Goal: Task Accomplishment & Management: Manage account settings

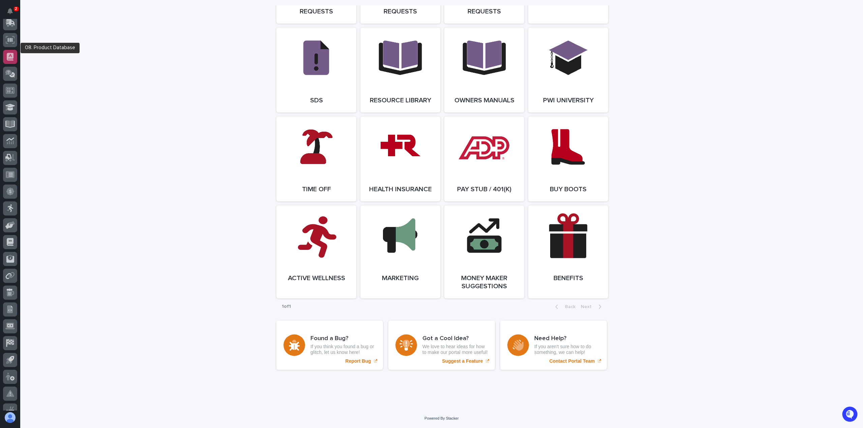
scroll to position [96, 0]
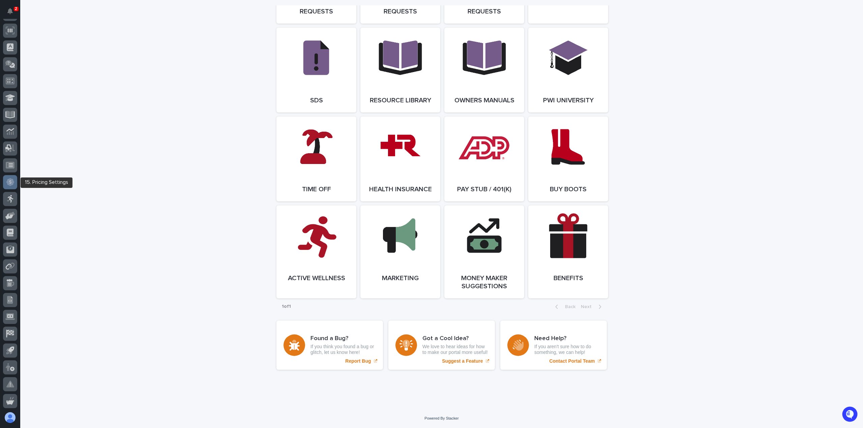
click at [8, 188] on div at bounding box center [10, 182] width 14 height 14
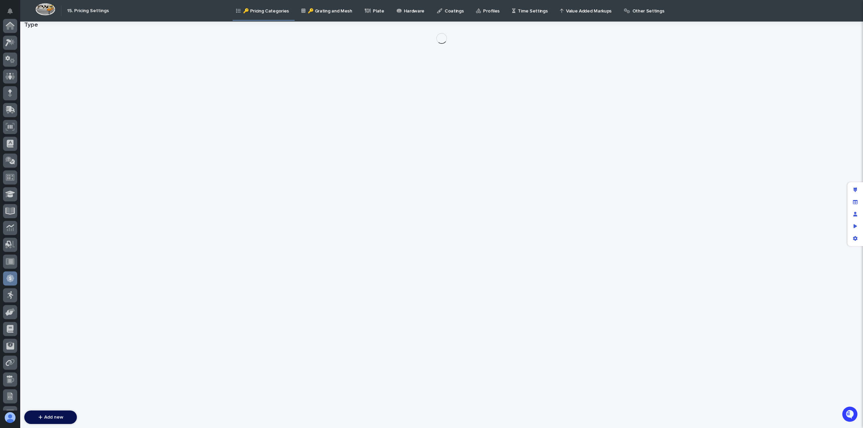
scroll to position [96, 0]
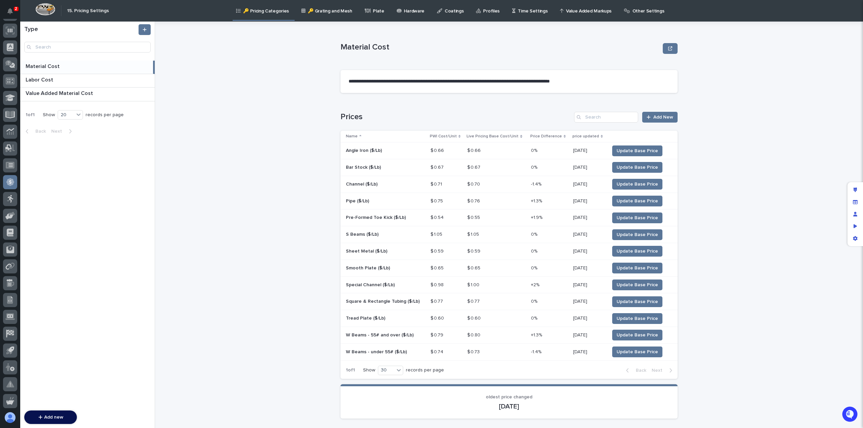
click at [572, 13] on p "Value Added Markups" at bounding box center [589, 7] width 46 height 14
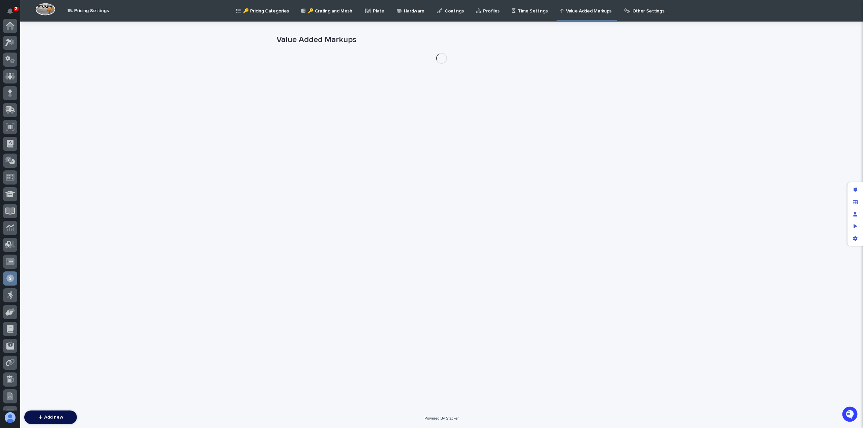
scroll to position [96, 0]
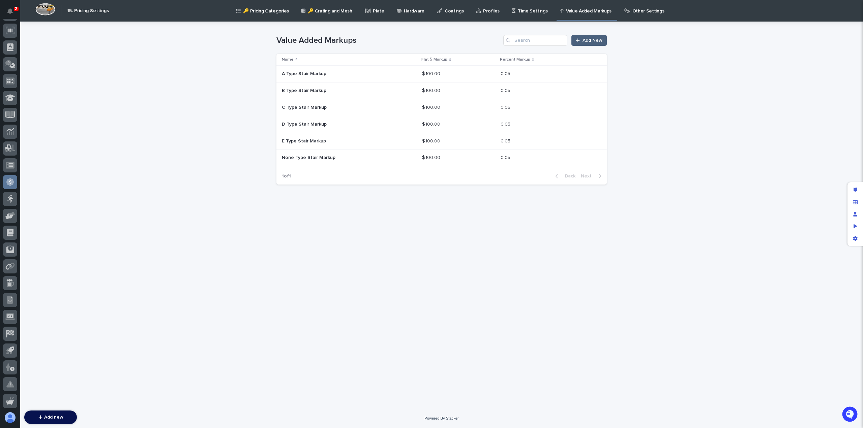
click at [588, 42] on span "Add New" at bounding box center [593, 40] width 20 height 5
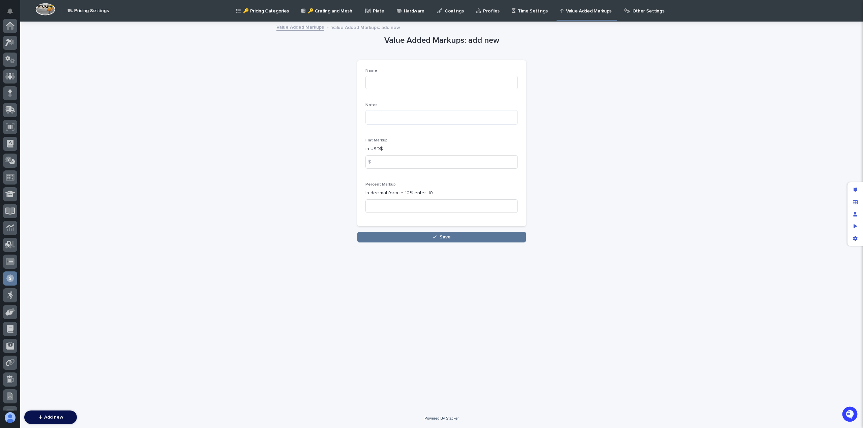
scroll to position [96, 0]
click at [385, 82] on input at bounding box center [441, 82] width 152 height 13
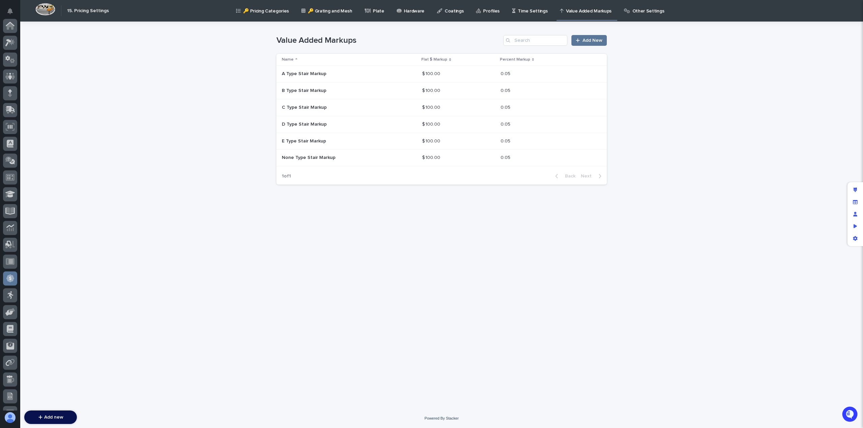
scroll to position [96, 0]
click at [598, 40] on span "Add New" at bounding box center [593, 40] width 20 height 5
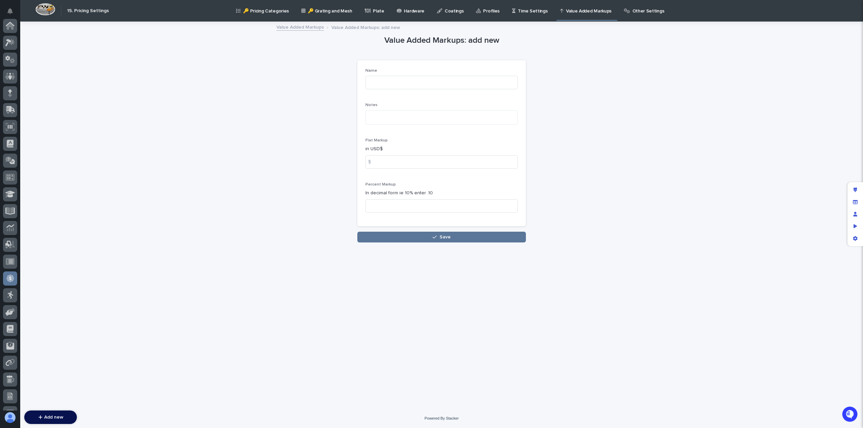
scroll to position [96, 0]
click at [385, 85] on input at bounding box center [441, 82] width 152 height 13
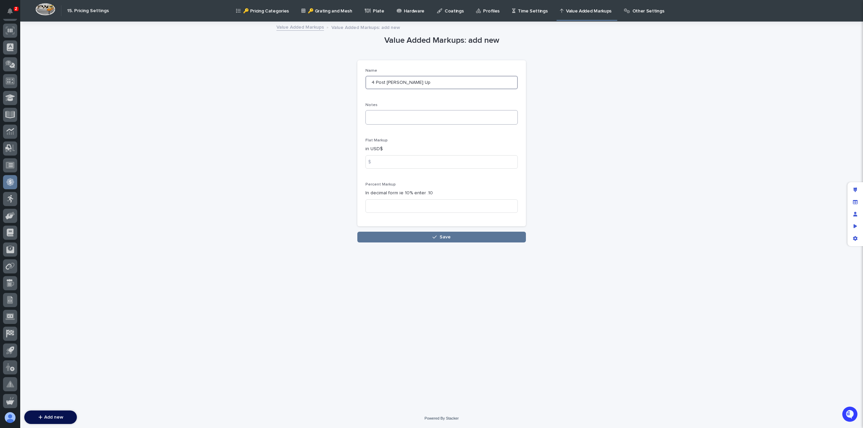
type input "4 Post [PERSON_NAME] Up"
click at [393, 114] on textarea at bounding box center [441, 117] width 152 height 14
click at [380, 164] on input at bounding box center [441, 161] width 152 height 13
type input "300"
click at [379, 205] on input at bounding box center [441, 206] width 152 height 13
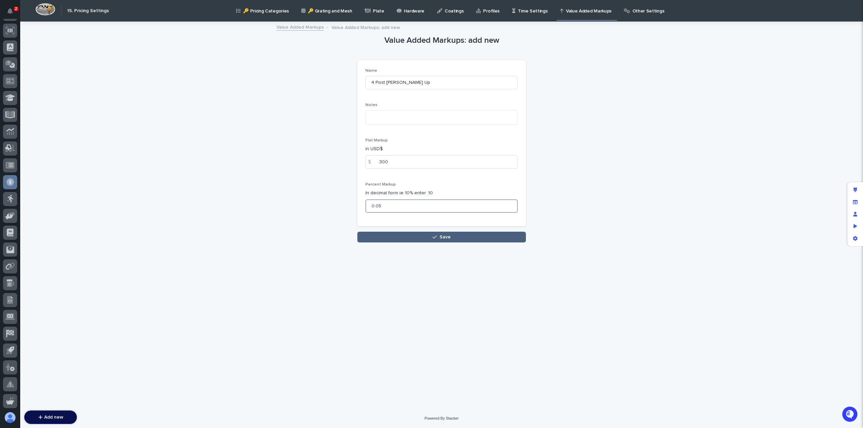
type input "0.05"
click at [409, 237] on button "Save" at bounding box center [441, 237] width 169 height 11
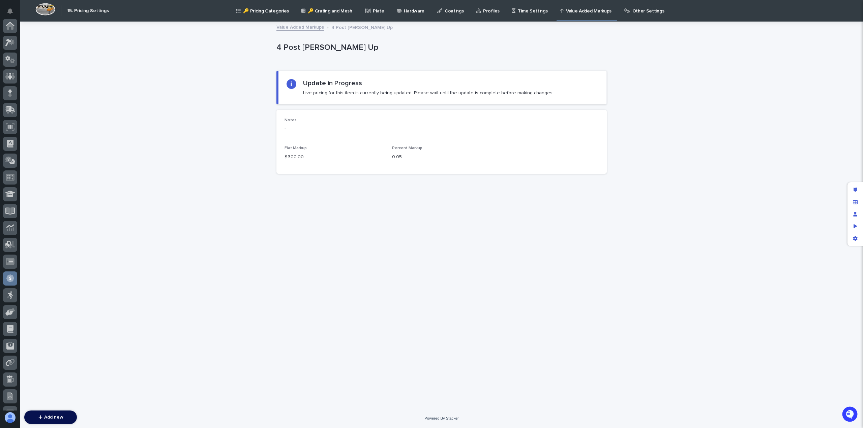
scroll to position [96, 0]
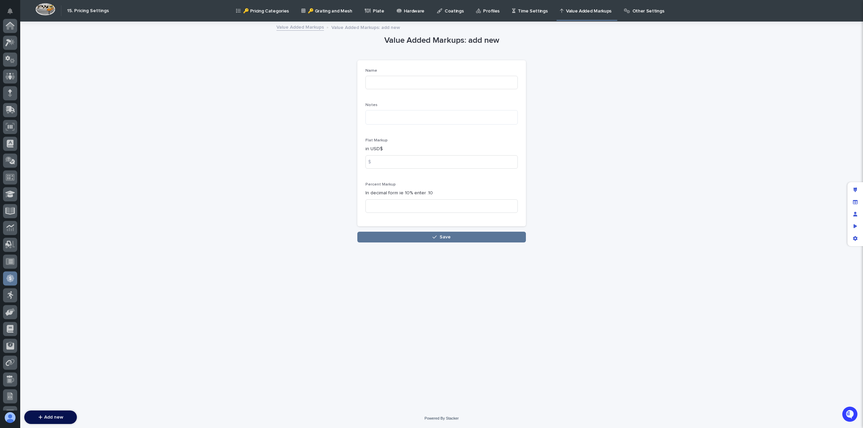
scroll to position [96, 0]
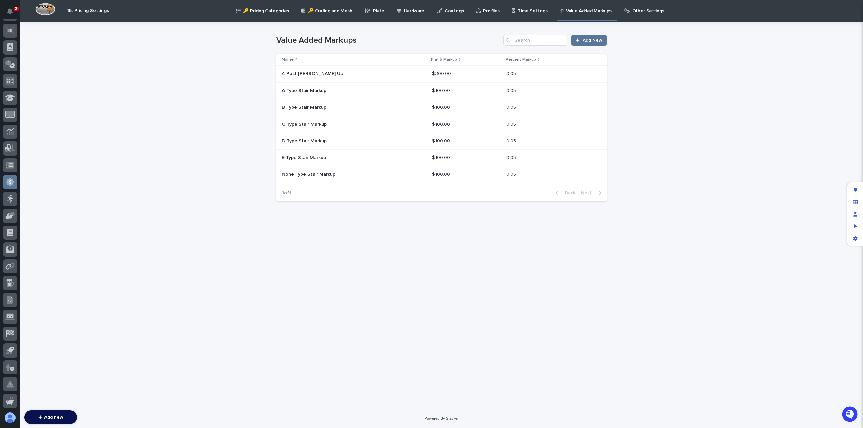
click at [345, 72] on p at bounding box center [341, 74] width 118 height 6
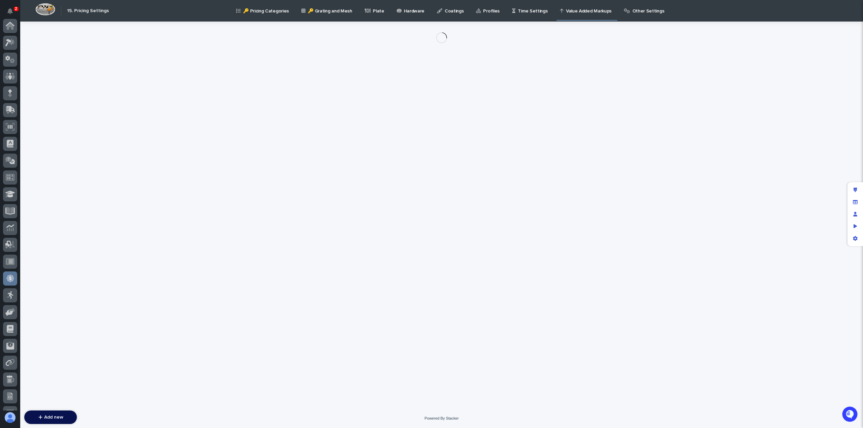
scroll to position [96, 0]
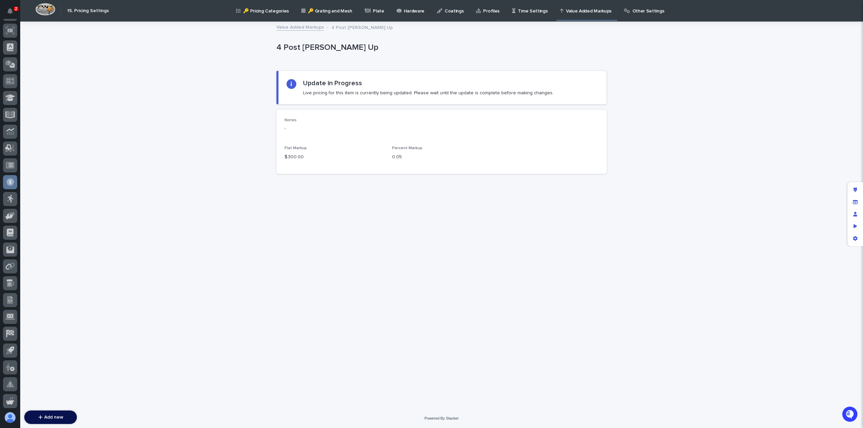
click at [346, 239] on div "Loading... Saving… Loading... Saving… 4 Post Crane Mark Up 4 Post Crane Mark Up…" at bounding box center [441, 207] width 337 height 370
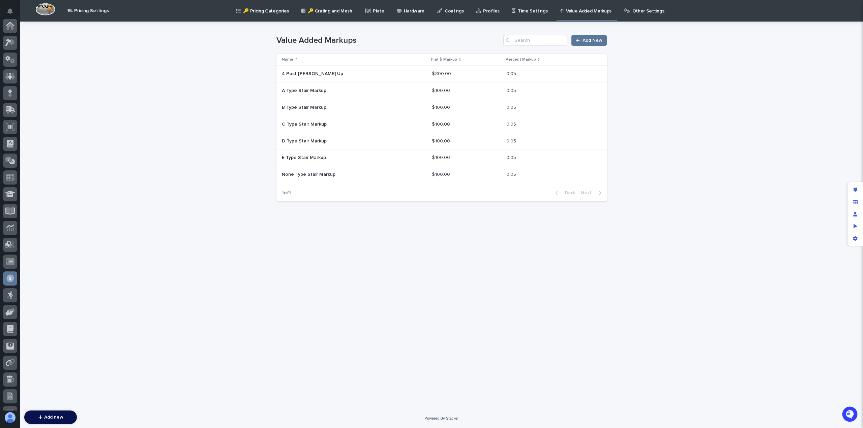
scroll to position [96, 0]
click at [435, 73] on p "$ 300.00" at bounding box center [442, 73] width 21 height 7
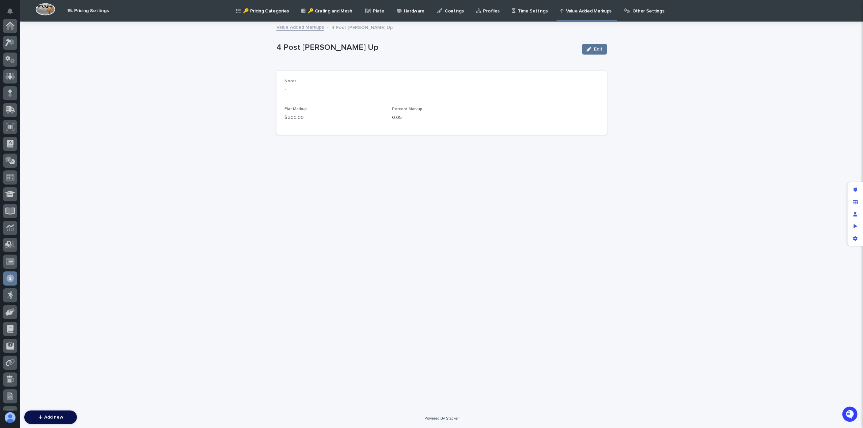
scroll to position [96, 0]
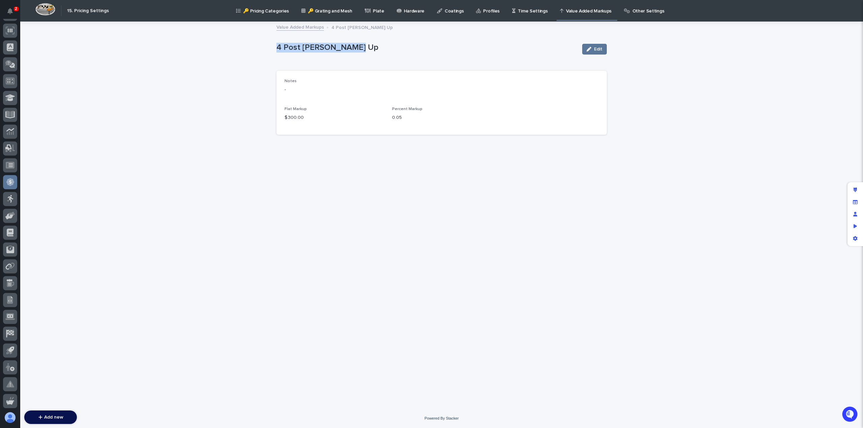
drag, startPoint x: 357, startPoint y: 49, endPoint x: 272, endPoint y: 53, distance: 85.1
click at [272, 53] on div "Loading... Saving… Loading... Saving… 4 Post Crane Mark Up Edit 4 Post Crane Ma…" at bounding box center [441, 215] width 843 height 387
copy p "4 Post [PERSON_NAME] Up"
click at [581, 11] on p "Value Added Markups" at bounding box center [589, 7] width 46 height 14
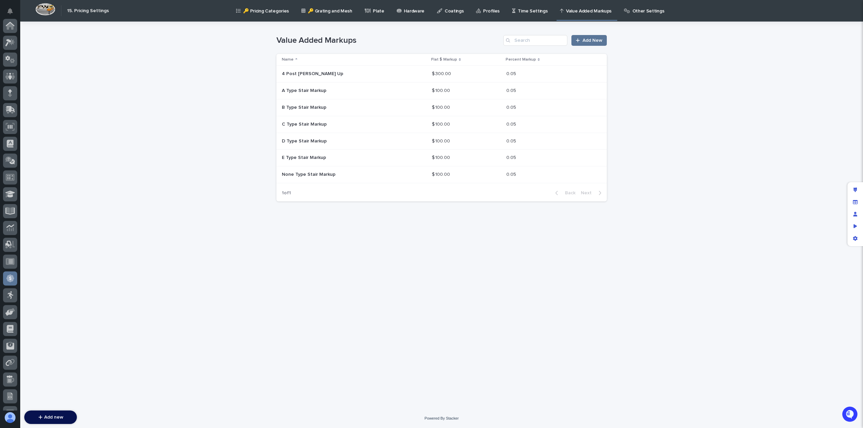
scroll to position [96, 0]
click at [595, 41] on span "Add New" at bounding box center [593, 40] width 20 height 5
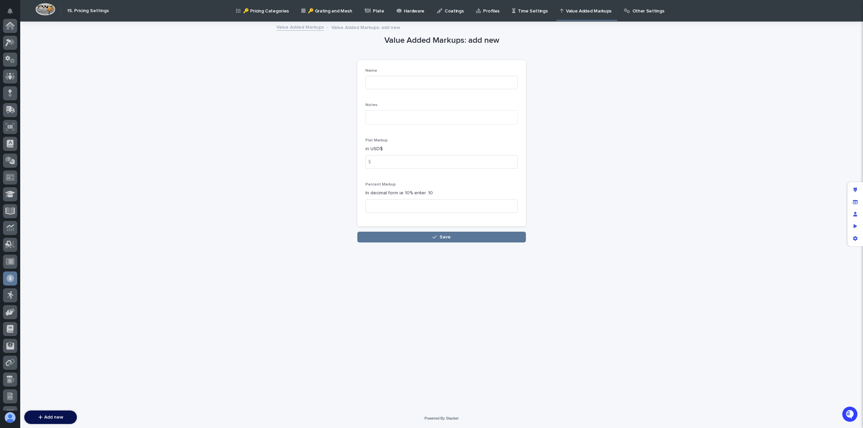
scroll to position [96, 0]
click at [389, 85] on input at bounding box center [441, 82] width 152 height 13
paste input "4 Post [PERSON_NAME] Up"
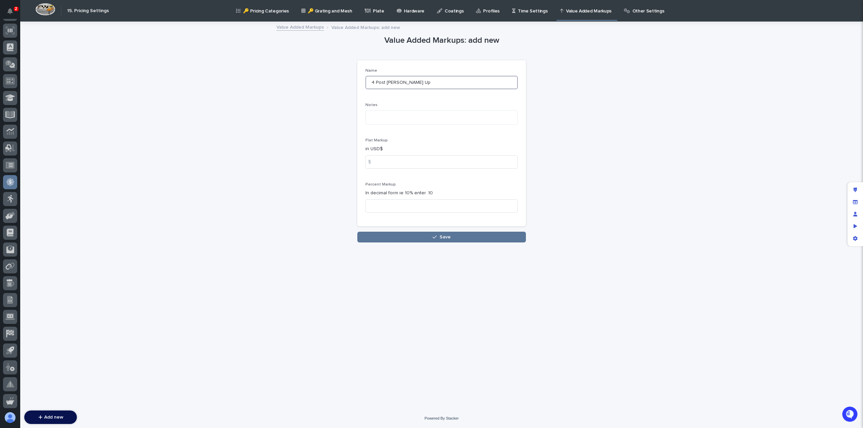
click at [411, 81] on input "4 Post [PERSON_NAME] Up" at bounding box center [441, 82] width 152 height 13
click at [374, 81] on input "4 Post Crane Markup" at bounding box center [441, 82] width 152 height 13
type input "Multi-Post Crane Markup"
click at [379, 165] on input at bounding box center [441, 161] width 152 height 13
type input "500"
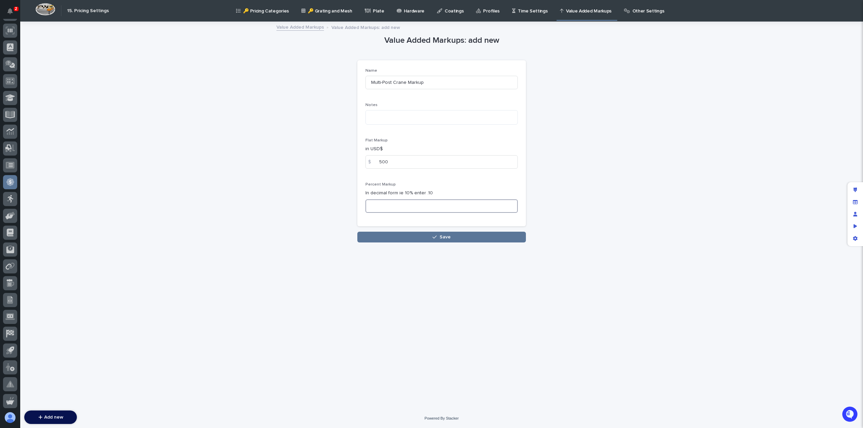
click at [385, 209] on input at bounding box center [441, 206] width 152 height 13
type input "0.05"
click at [404, 230] on div "Loading... Saving… Name Multi-Post Crane Markup Notes Flat Markup in USD$ $ 500…" at bounding box center [441, 146] width 169 height 172
click at [405, 239] on button "Save" at bounding box center [441, 237] width 169 height 11
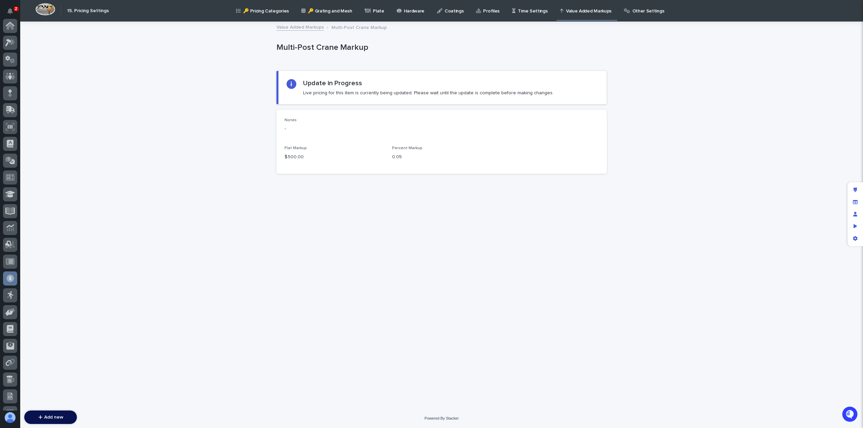
scroll to position [96, 0]
click at [298, 28] on link "Value Added Markups" at bounding box center [300, 27] width 48 height 8
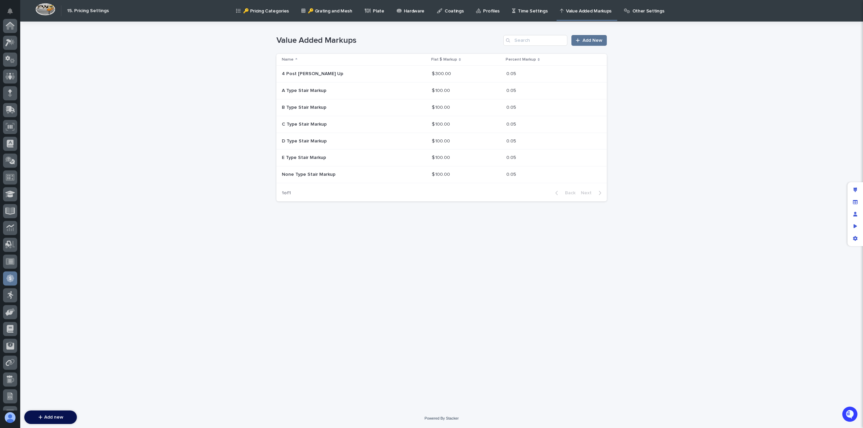
scroll to position [96, 0]
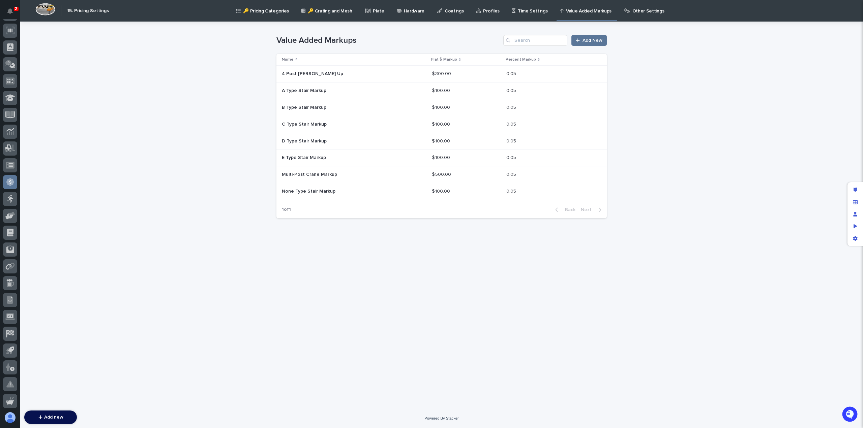
click at [307, 76] on p "4 Post [PERSON_NAME] Up" at bounding box center [313, 73] width 63 height 7
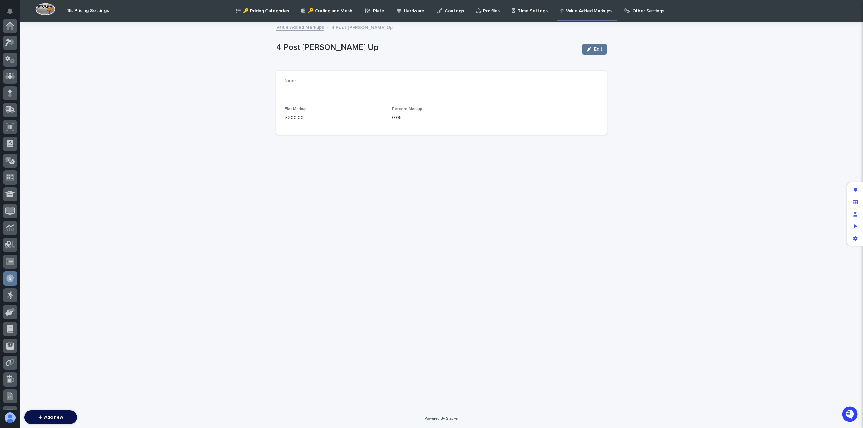
scroll to position [96, 0]
click at [593, 47] on div "button" at bounding box center [590, 49] width 7 height 5
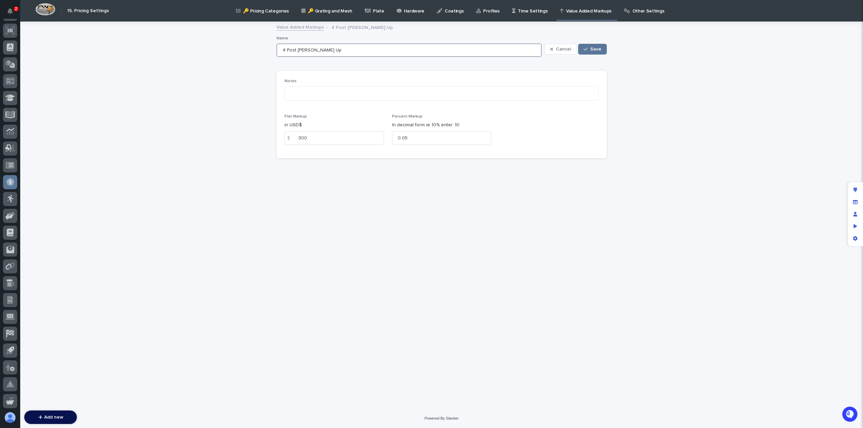
click at [325, 50] on input "4 Post [PERSON_NAME] Up" at bounding box center [408, 49] width 265 height 13
type input "4 Post Crane Markup"
click at [594, 49] on span "Save" at bounding box center [595, 49] width 11 height 5
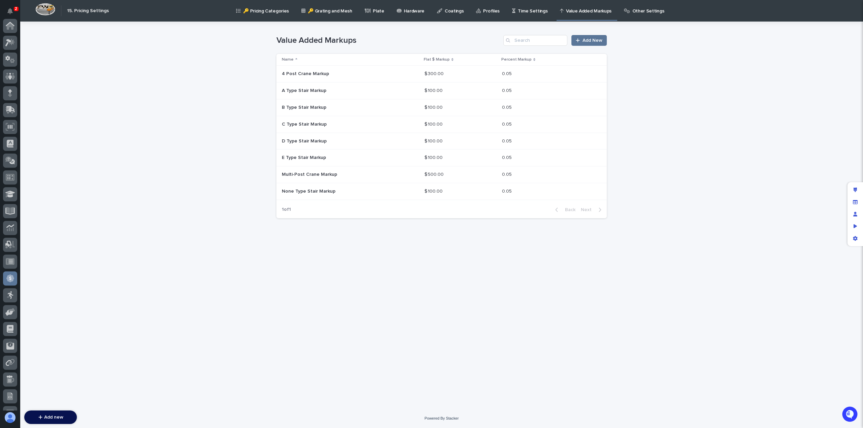
scroll to position [96, 0]
click at [333, 76] on p at bounding box center [341, 74] width 118 height 6
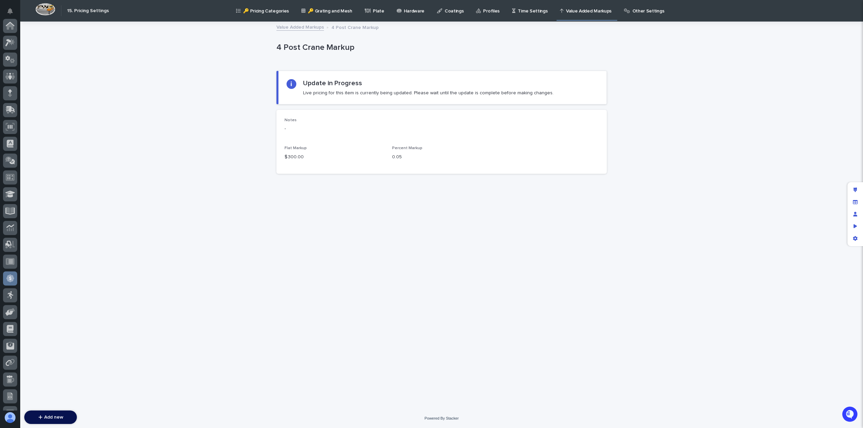
scroll to position [96, 0]
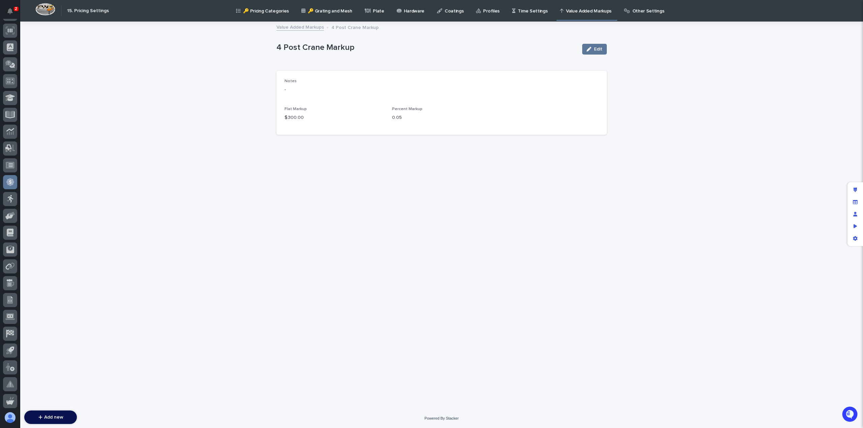
click at [638, 10] on p "Other Settings" at bounding box center [648, 7] width 32 height 14
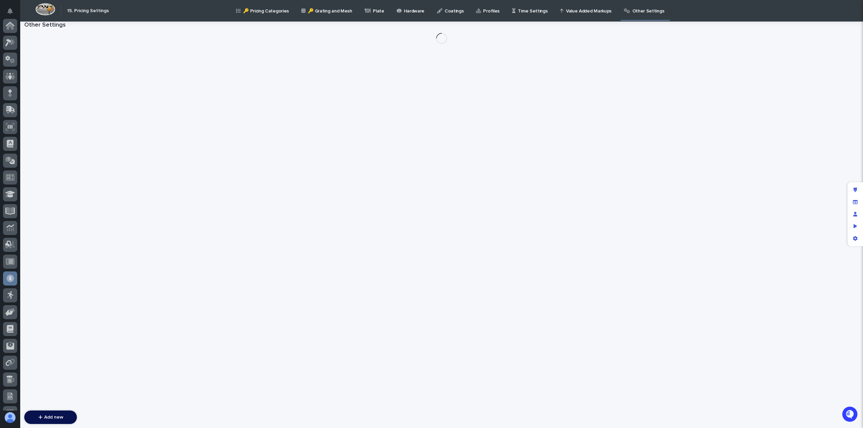
scroll to position [96, 0]
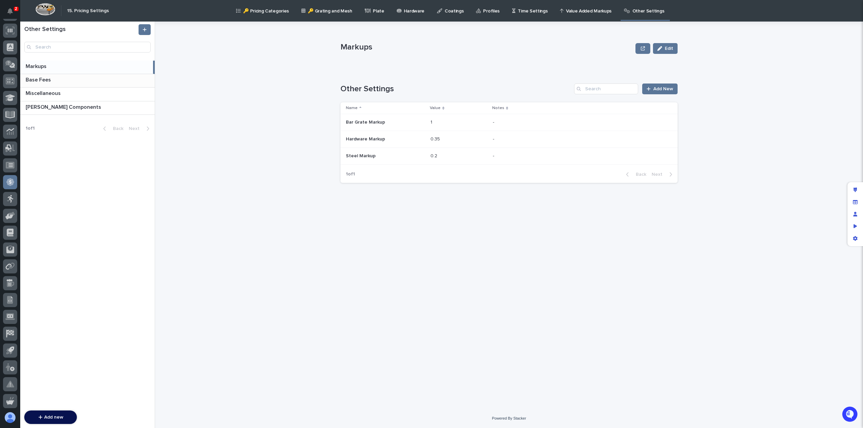
click at [45, 79] on p "Base Fees" at bounding box center [39, 80] width 27 height 8
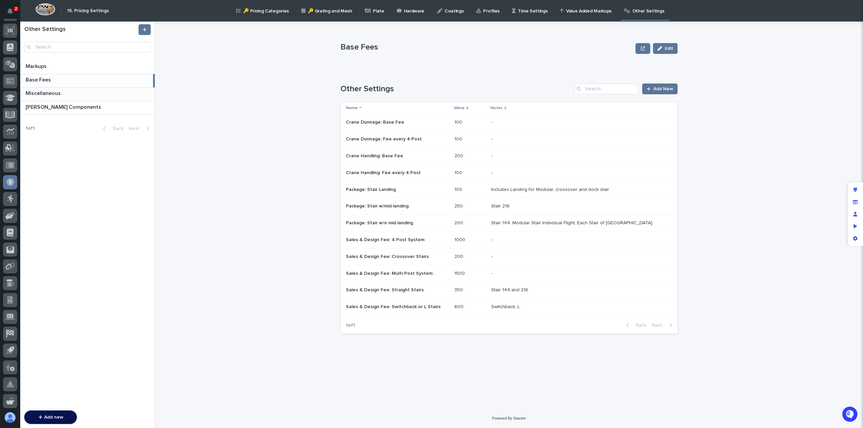
click at [46, 95] on p "Miscellaneous" at bounding box center [44, 93] width 36 height 8
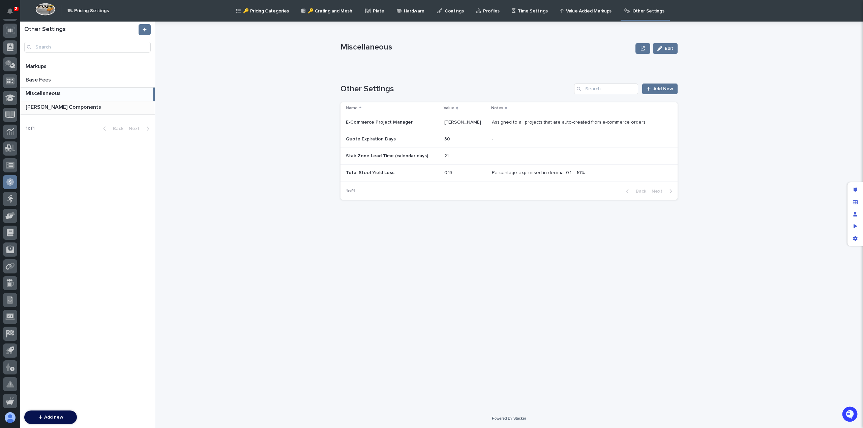
click at [47, 108] on p "Starke Components" at bounding box center [64, 107] width 77 height 8
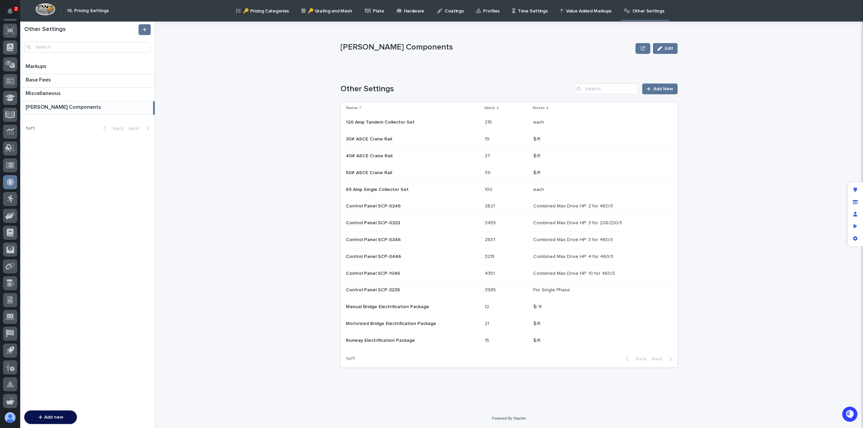
click at [572, 8] on p "Value Added Markups" at bounding box center [589, 7] width 46 height 14
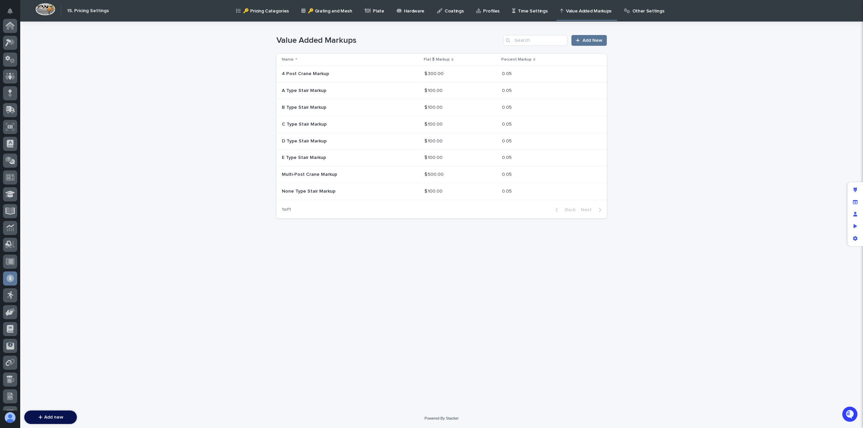
scroll to position [96, 0]
click at [523, 10] on p "Time Settings" at bounding box center [533, 7] width 30 height 14
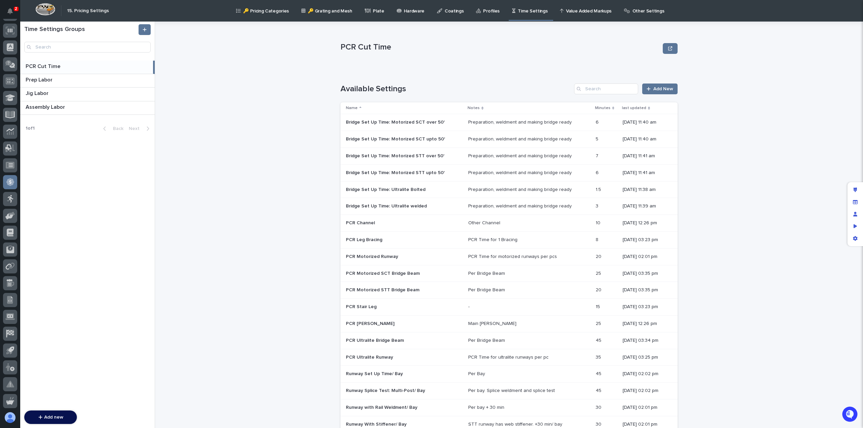
click at [641, 9] on p "Other Settings" at bounding box center [648, 7] width 32 height 14
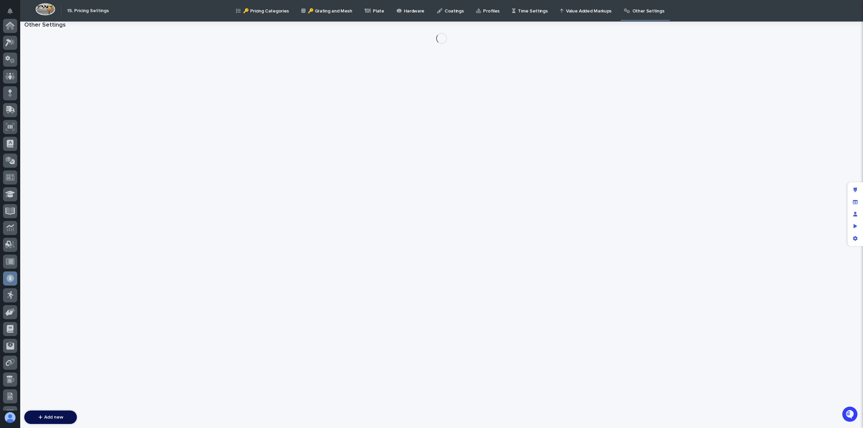
scroll to position [96, 0]
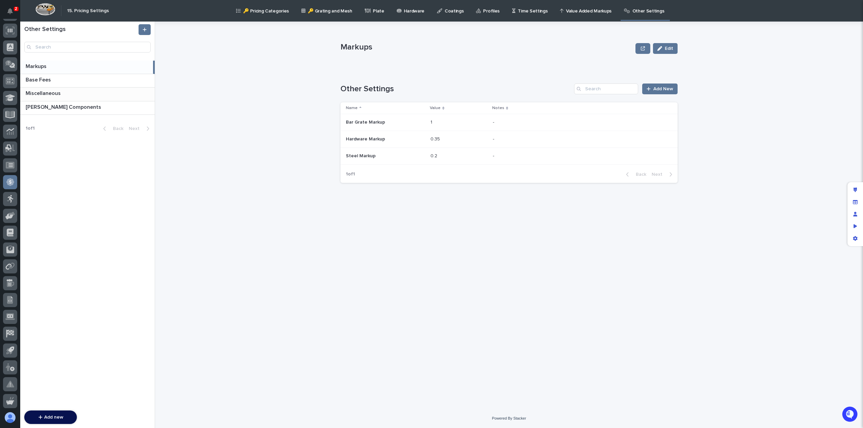
click at [58, 93] on p "Miscellaneous" at bounding box center [44, 93] width 36 height 8
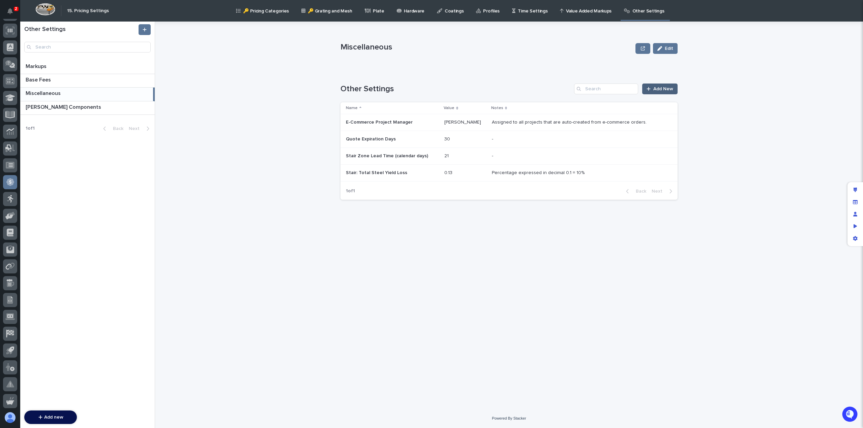
click at [672, 89] on span "Add New" at bounding box center [663, 89] width 20 height 5
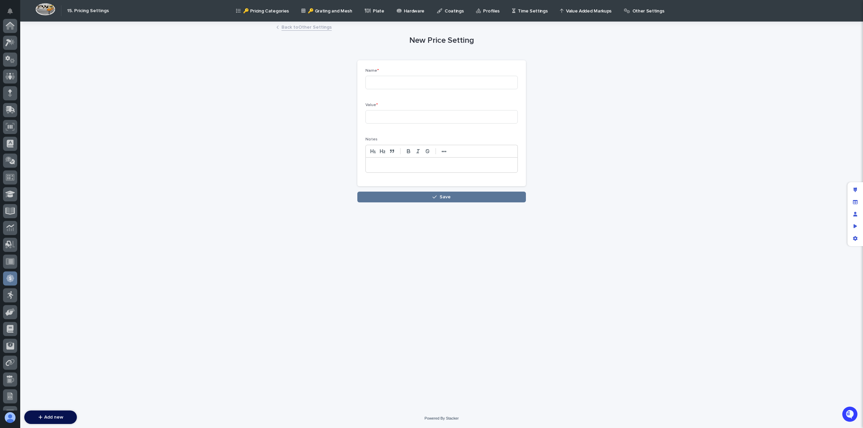
scroll to position [96, 0]
click at [411, 82] on input at bounding box center [441, 82] width 152 height 13
paste input "Stair: Total Steel Yield Loss"
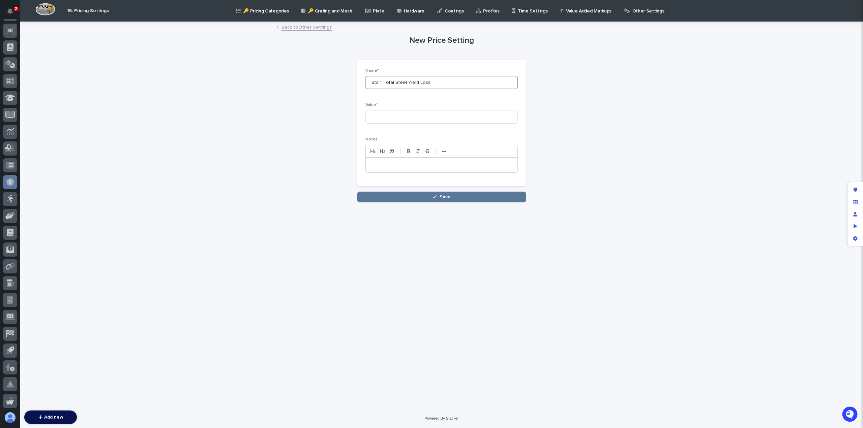
click at [374, 82] on input "Stair: Total Steel Yield Loss" at bounding box center [441, 82] width 152 height 13
type input "Crane: Total Steel Yield Loss"
click at [398, 118] on input at bounding box center [441, 116] width 152 height 13
type input "0.13"
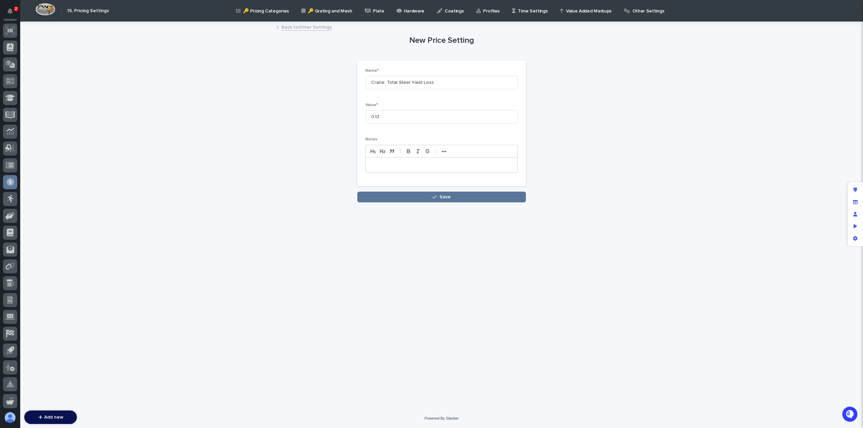
click at [391, 160] on div at bounding box center [442, 165] width 152 height 15
click at [398, 199] on button "Save" at bounding box center [441, 197] width 169 height 11
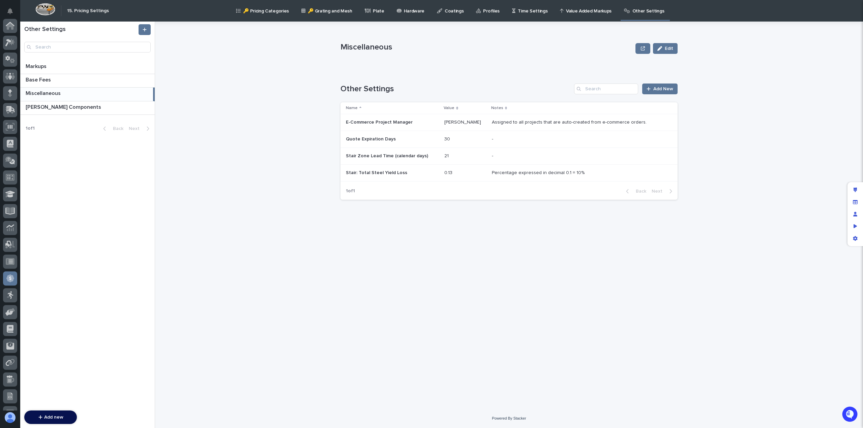
scroll to position [96, 0]
